Goal: Check status: Check status

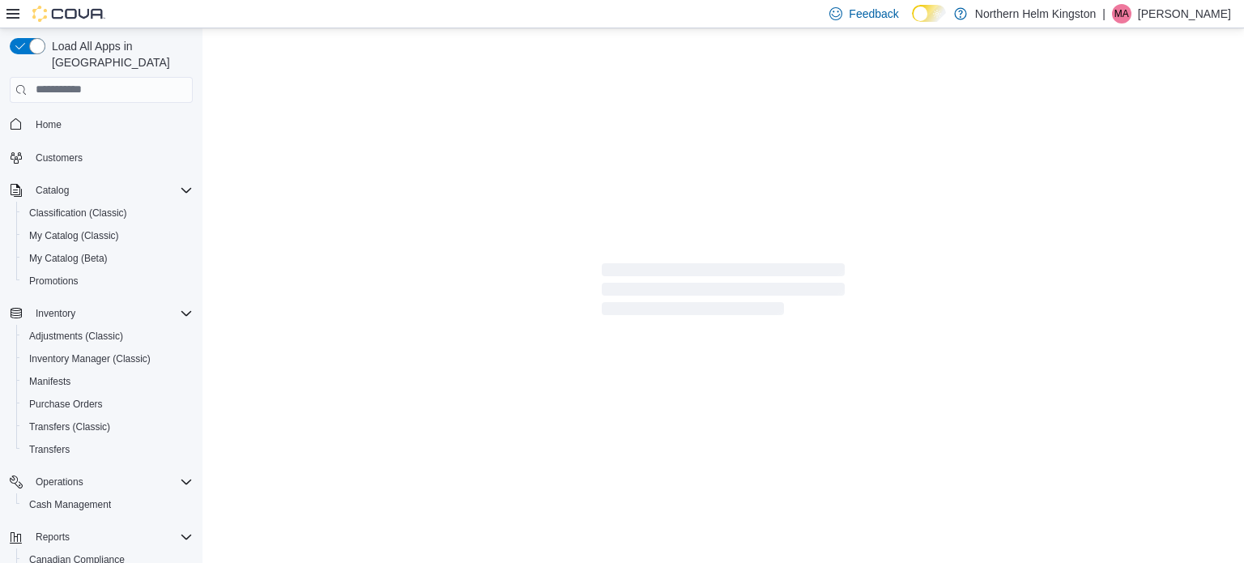
click at [493, 276] on div at bounding box center [722, 292] width 1041 height 528
click at [897, 93] on div at bounding box center [722, 292] width 1041 height 528
drag, startPoint x: 674, startPoint y: 268, endPoint x: 533, endPoint y: 227, distance: 146.8
click at [533, 227] on div at bounding box center [722, 292] width 1041 height 528
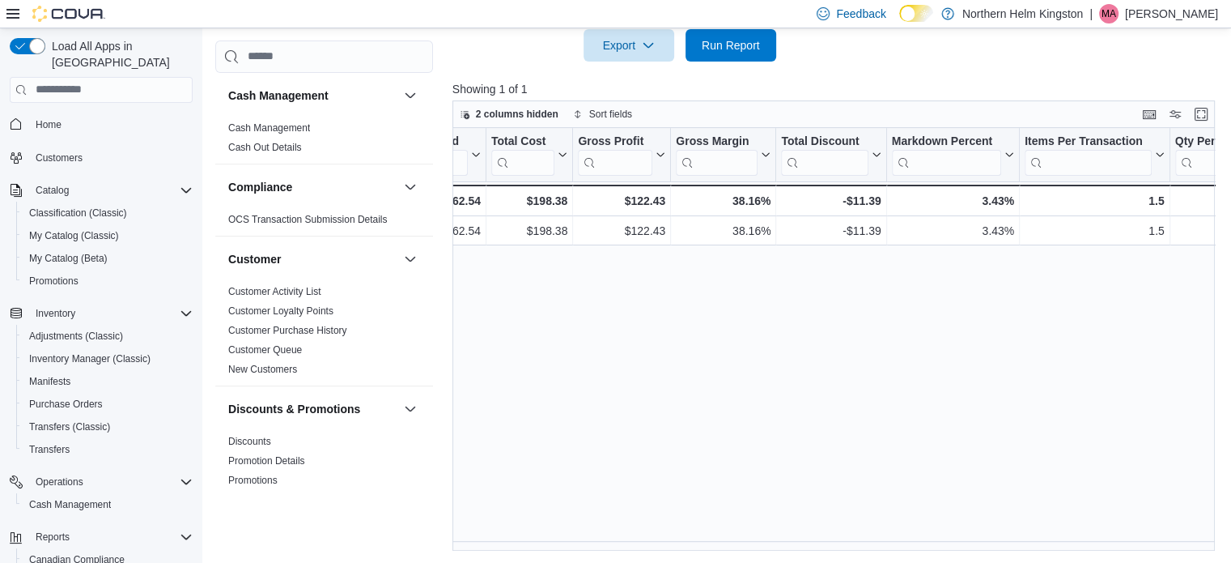
scroll to position [0, 874]
